Goal: Task Accomplishment & Management: Manage account settings

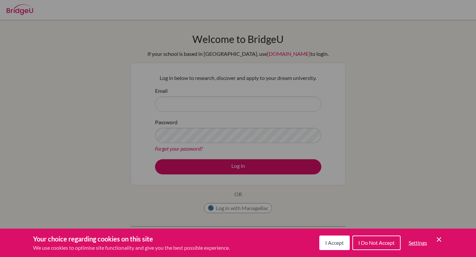
click at [338, 244] on span "I Accept" at bounding box center [334, 243] width 19 height 6
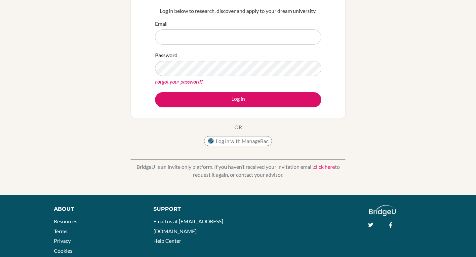
scroll to position [63, 0]
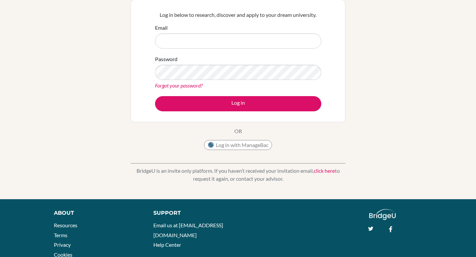
click at [213, 51] on form "Email Password Forgot your password? Log in" at bounding box center [238, 68] width 166 height 88
click at [224, 34] on input "Email" at bounding box center [238, 40] width 166 height 15
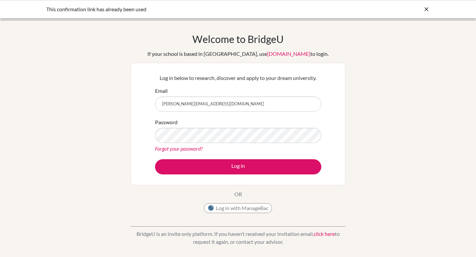
type input "[PERSON_NAME][EMAIL_ADDRESS][DOMAIN_NAME]"
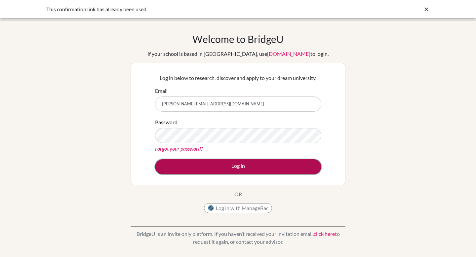
click at [237, 169] on button "Log in" at bounding box center [238, 166] width 166 height 15
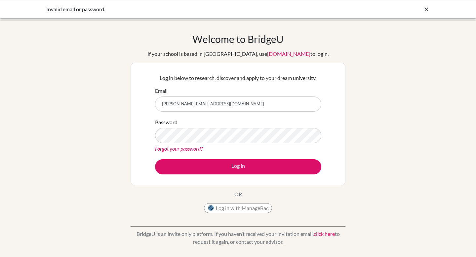
click at [328, 235] on link "click here" at bounding box center [324, 234] width 21 height 6
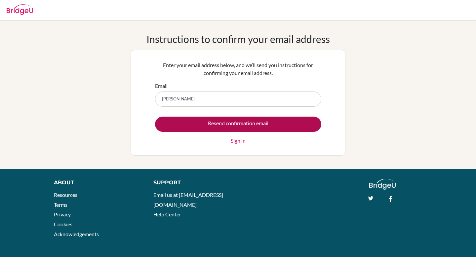
type input "[PERSON_NAME][EMAIL_ADDRESS][DOMAIN_NAME]"
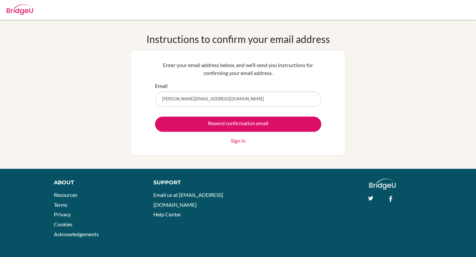
click at [234, 143] on link "Sign in" at bounding box center [238, 141] width 15 height 8
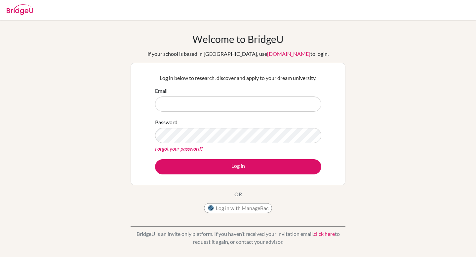
click at [320, 238] on p "BridgeU is an invite only platform. If you haven’t received your invitation ema…" at bounding box center [238, 238] width 215 height 16
click at [321, 233] on link "click here" at bounding box center [324, 234] width 21 height 6
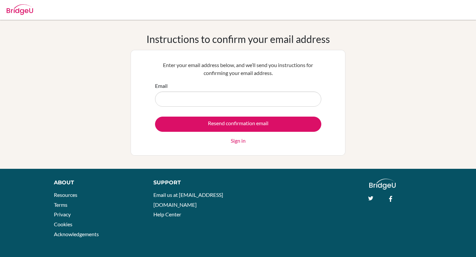
click at [210, 94] on input "Email" at bounding box center [238, 99] width 166 height 15
type input "j.chavez.2026@seishn.com"
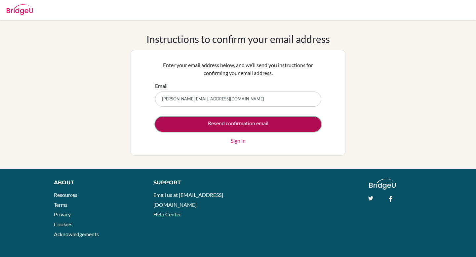
click at [217, 121] on input "Resend confirmation email" at bounding box center [238, 124] width 166 height 15
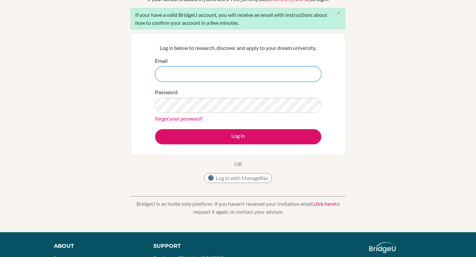
scroll to position [120, 0]
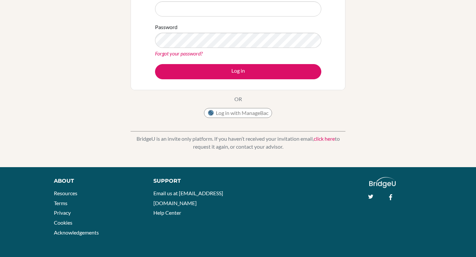
click at [326, 139] on link "click here" at bounding box center [324, 139] width 21 height 6
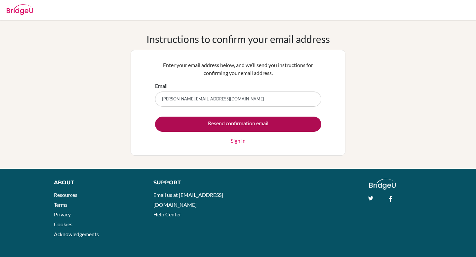
type input "j.chavez.2026@seishn.com"
click at [302, 122] on input "Resend confirmation email" at bounding box center [238, 124] width 166 height 15
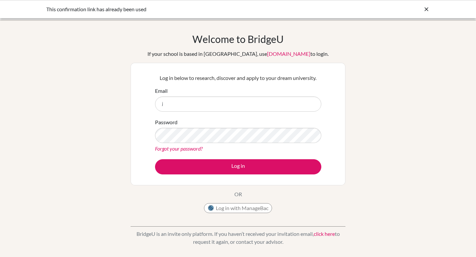
type input "[PERSON_NAME][EMAIL_ADDRESS][DOMAIN_NAME]"
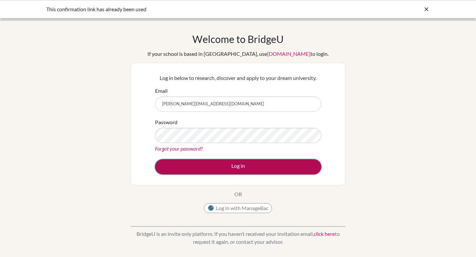
click at [232, 164] on button "Log in" at bounding box center [238, 166] width 166 height 15
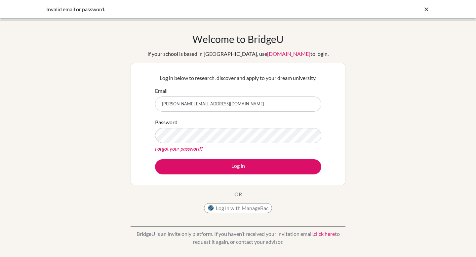
click at [195, 149] on link "Forgot your password?" at bounding box center [179, 149] width 48 height 6
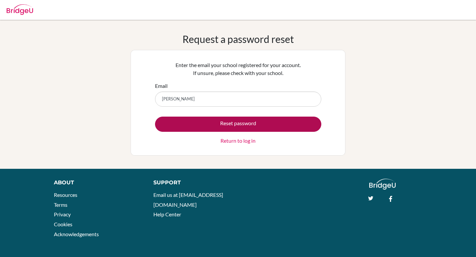
type input "j.chavez.2026@seishn.com"
click at [225, 121] on button "Reset password" at bounding box center [238, 124] width 166 height 15
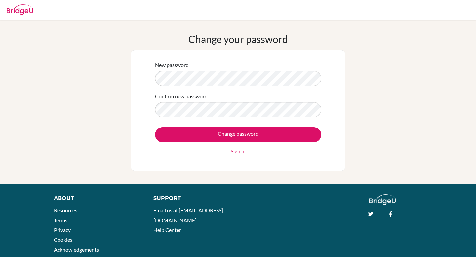
click at [213, 98] on div "Confirm new password" at bounding box center [238, 105] width 166 height 25
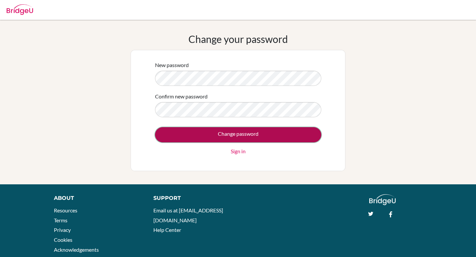
click at [234, 139] on input "Change password" at bounding box center [238, 134] width 166 height 15
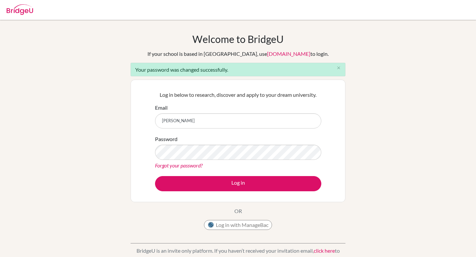
type input "[PERSON_NAME][EMAIL_ADDRESS][DOMAIN_NAME]"
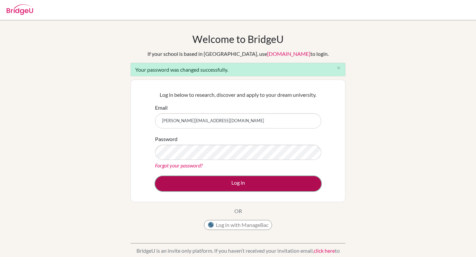
click at [227, 182] on button "Log in" at bounding box center [238, 183] width 166 height 15
